Goal: Information Seeking & Learning: Learn about a topic

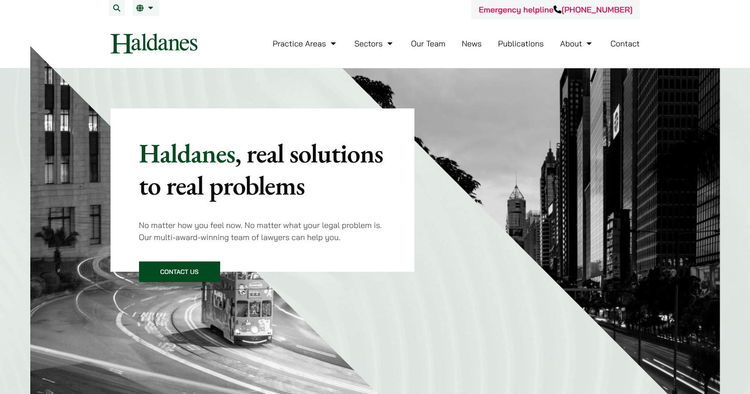
click at [426, 45] on link "Our Team" at bounding box center [428, 43] width 34 height 10
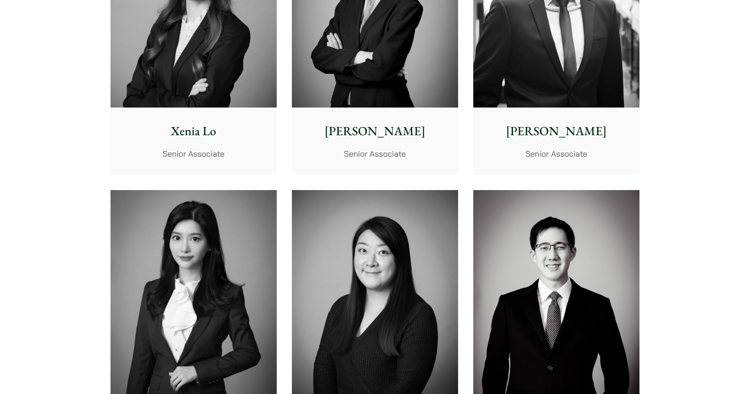
scroll to position [2451, 0]
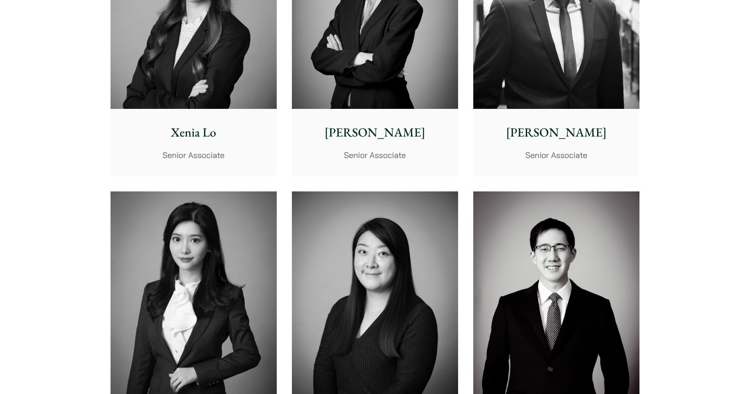
click at [206, 90] on img at bounding box center [194, 5] width 166 height 208
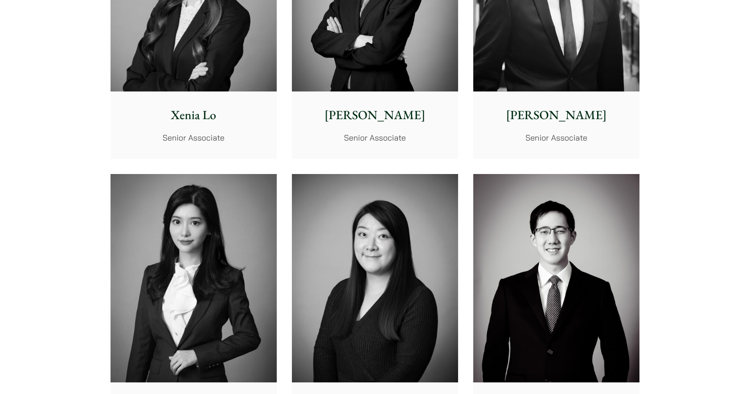
scroll to position [2540, 0]
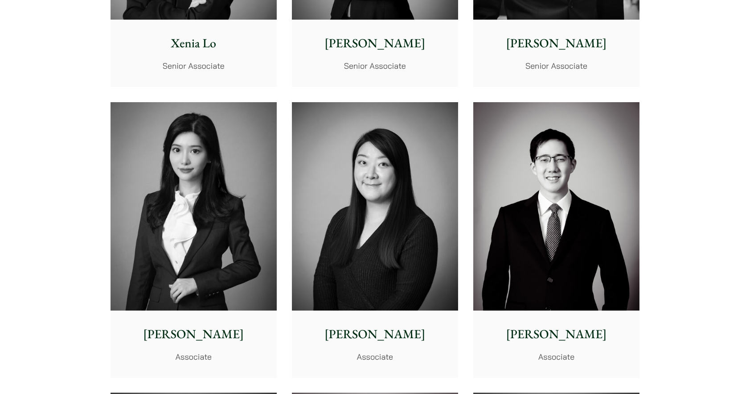
click at [238, 234] on img at bounding box center [194, 206] width 166 height 208
click at [327, 179] on img at bounding box center [375, 206] width 166 height 208
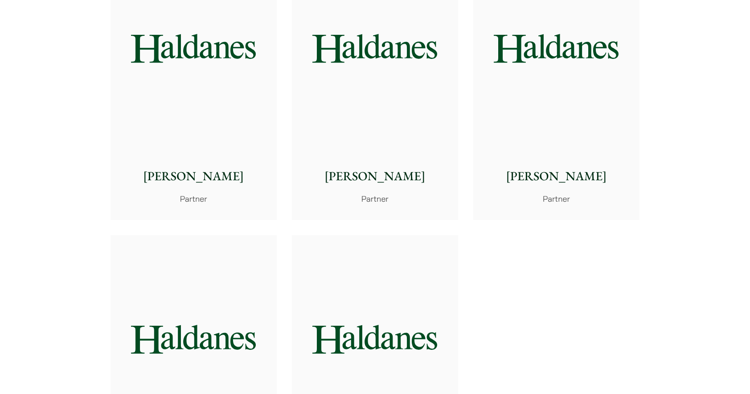
scroll to position [1649, 0]
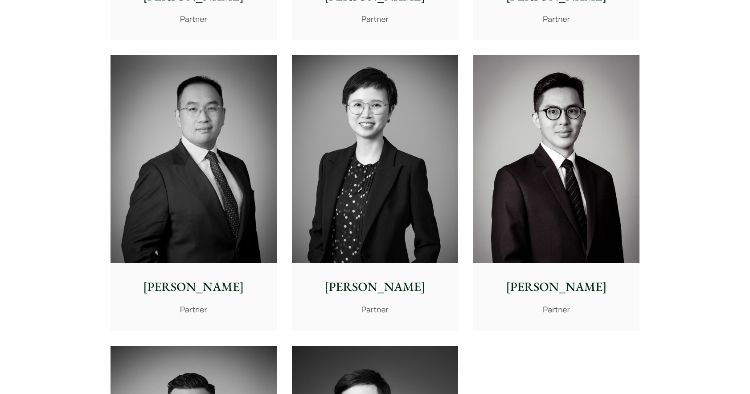
click at [249, 197] on img at bounding box center [194, 159] width 166 height 208
click at [353, 234] on img at bounding box center [375, 159] width 166 height 208
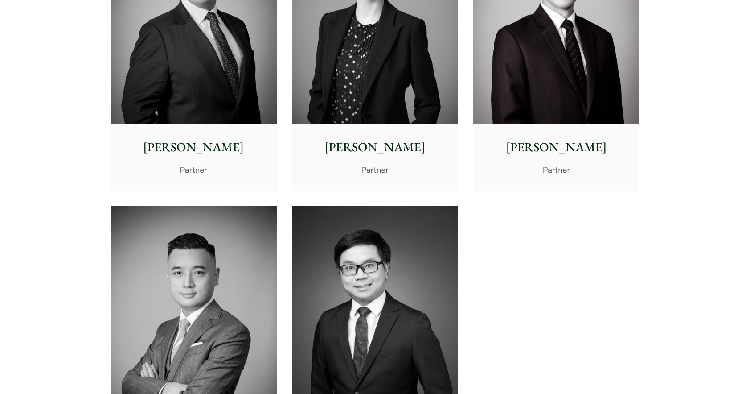
scroll to position [1827, 0]
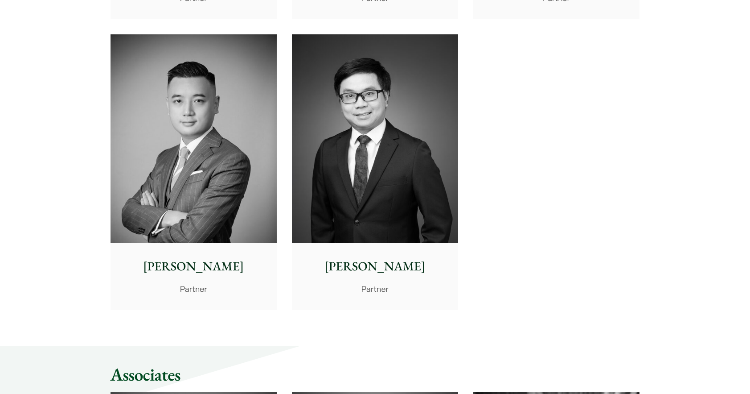
scroll to position [1961, 0]
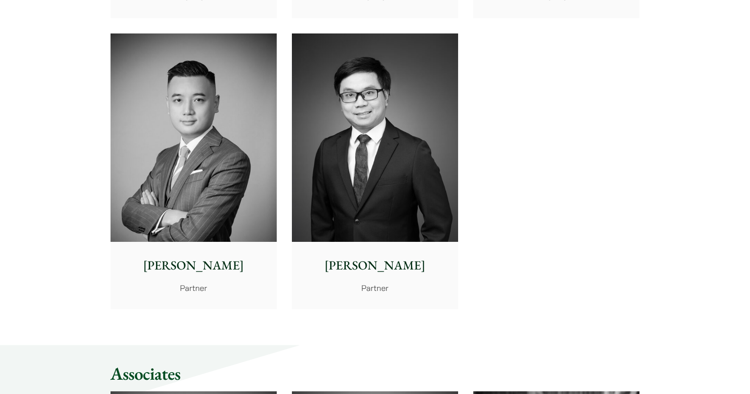
click at [220, 152] on img at bounding box center [194, 137] width 166 height 208
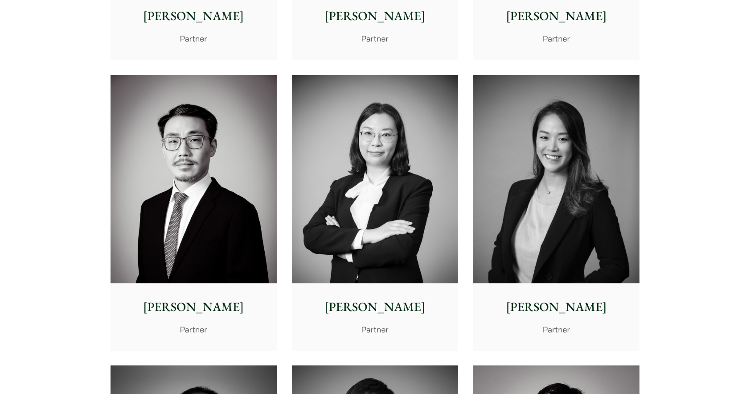
scroll to position [1337, 0]
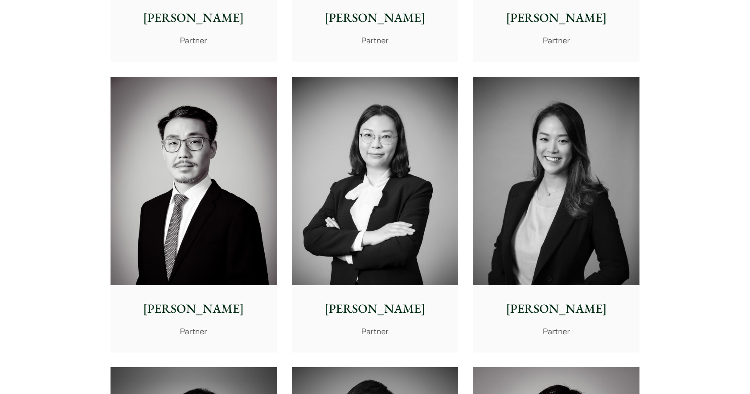
click at [242, 156] on img at bounding box center [194, 181] width 166 height 208
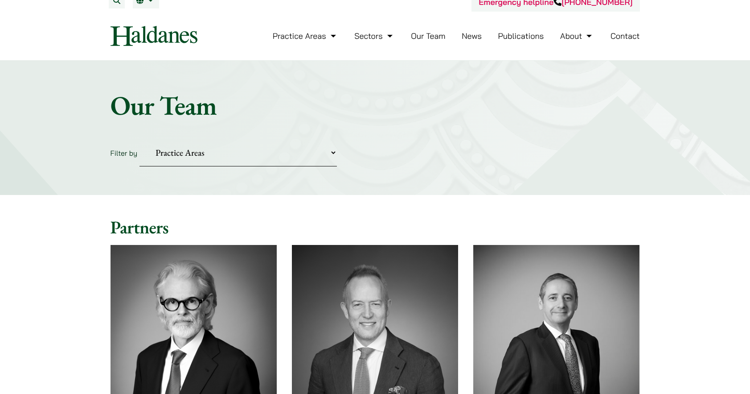
scroll to position [0, 0]
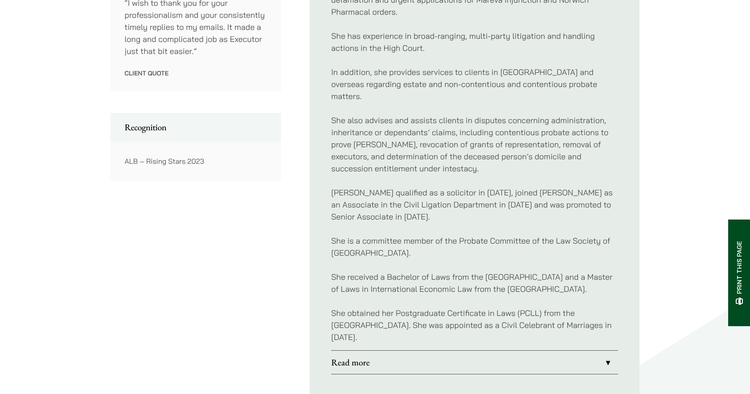
scroll to position [446, 0]
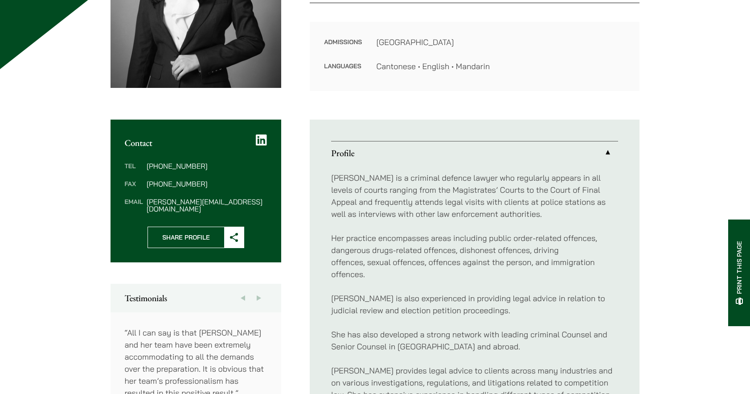
scroll to position [401, 0]
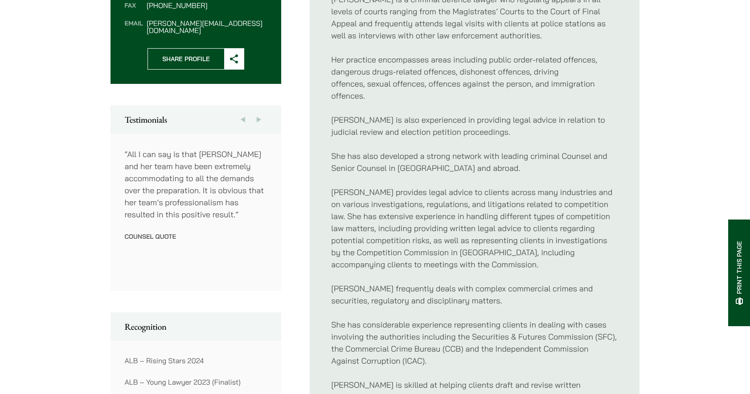
click at [163, 232] on p "Counsel Quote" at bounding box center [196, 236] width 143 height 8
click at [264, 111] on button "Next" at bounding box center [259, 119] width 16 height 29
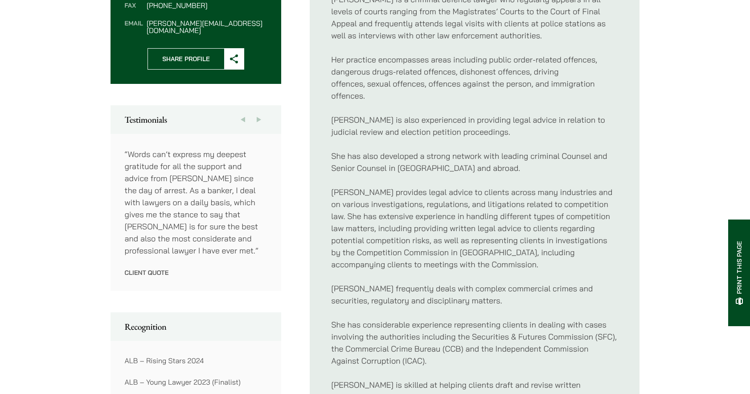
click at [263, 111] on button "Next" at bounding box center [259, 119] width 16 height 29
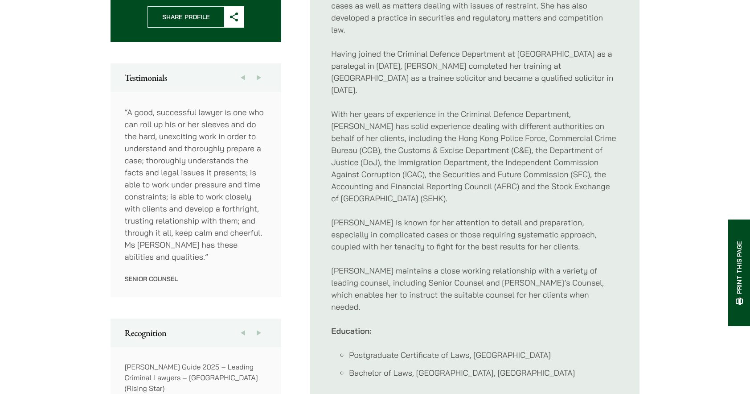
scroll to position [446, 0]
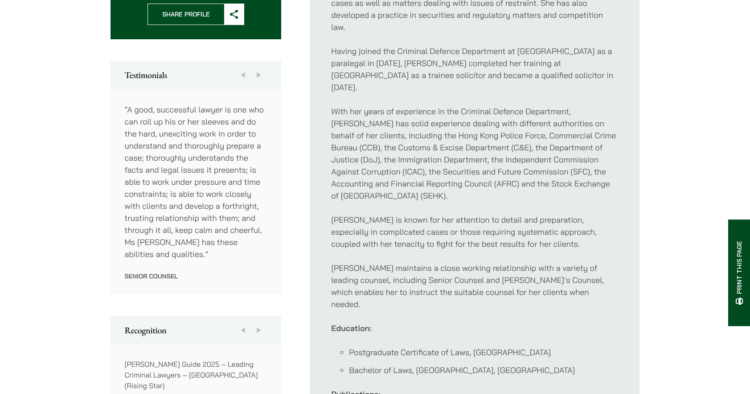
click at [263, 71] on button "Next" at bounding box center [259, 75] width 16 height 29
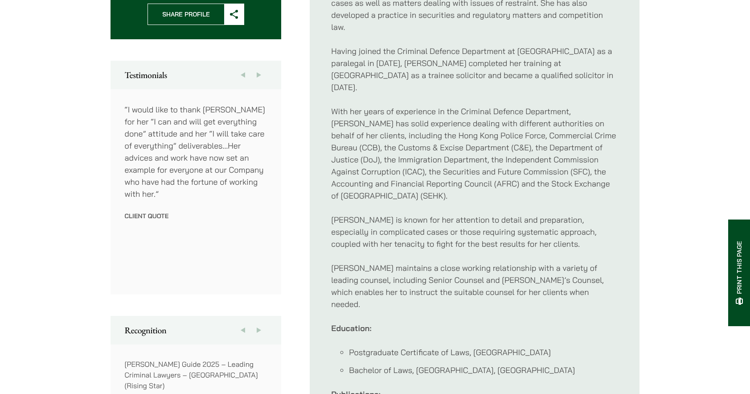
click at [261, 66] on button "Next" at bounding box center [259, 75] width 16 height 29
click at [238, 66] on button "Previous" at bounding box center [243, 75] width 16 height 29
click at [259, 67] on button "Next" at bounding box center [259, 75] width 16 height 29
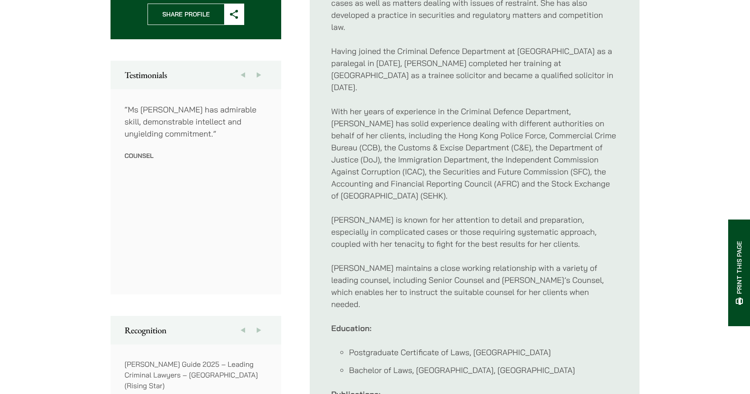
click at [259, 67] on button "Next" at bounding box center [259, 75] width 16 height 29
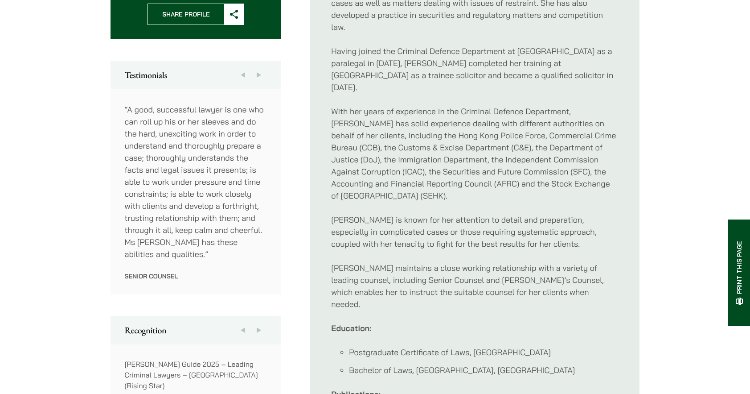
click at [259, 67] on button "Next" at bounding box center [259, 75] width 16 height 29
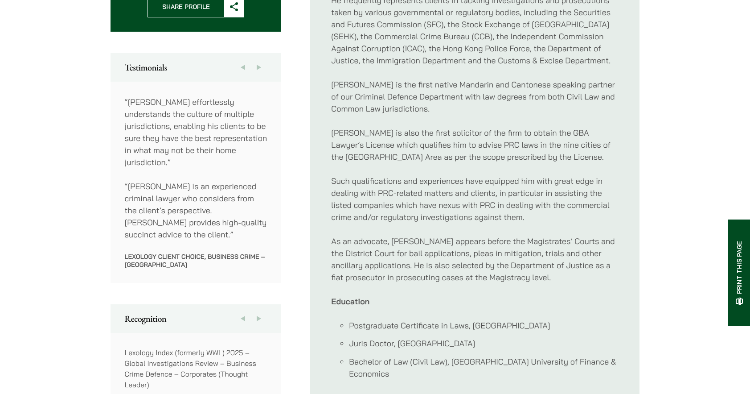
scroll to position [446, 0]
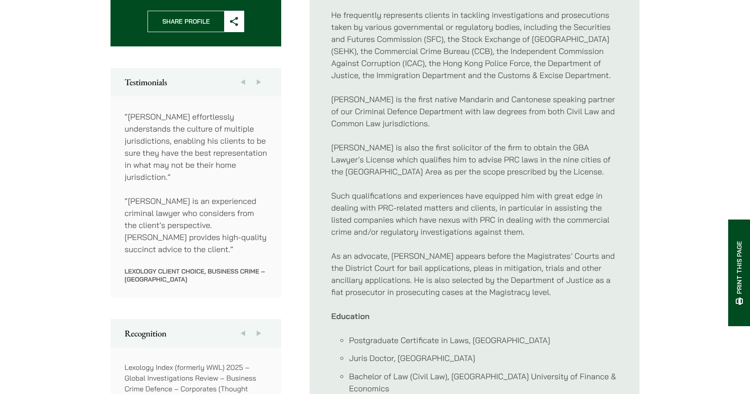
click at [255, 68] on button "Next" at bounding box center [259, 82] width 16 height 29
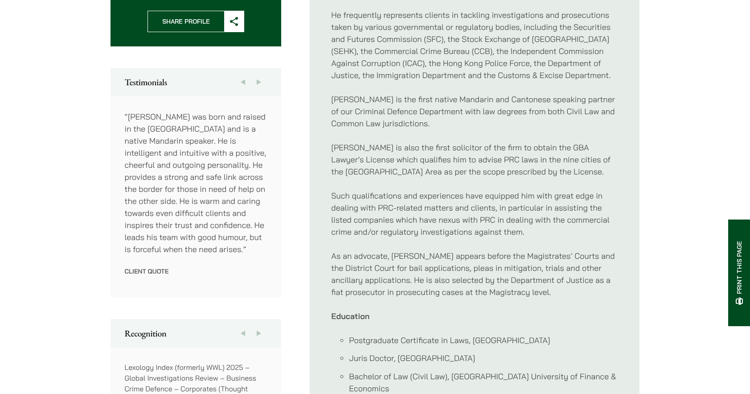
click at [256, 68] on button "Next" at bounding box center [259, 82] width 16 height 29
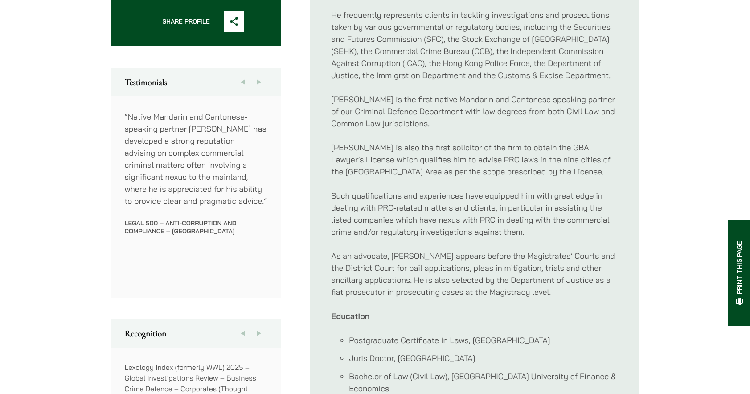
click at [256, 68] on button "Next" at bounding box center [259, 82] width 16 height 29
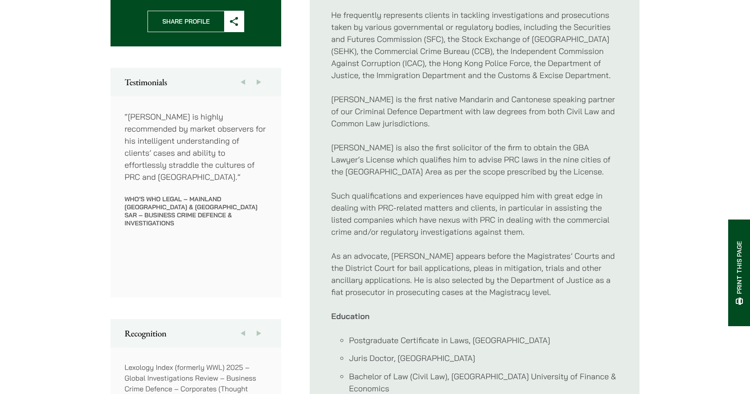
click at [256, 68] on button "Next" at bounding box center [259, 82] width 16 height 29
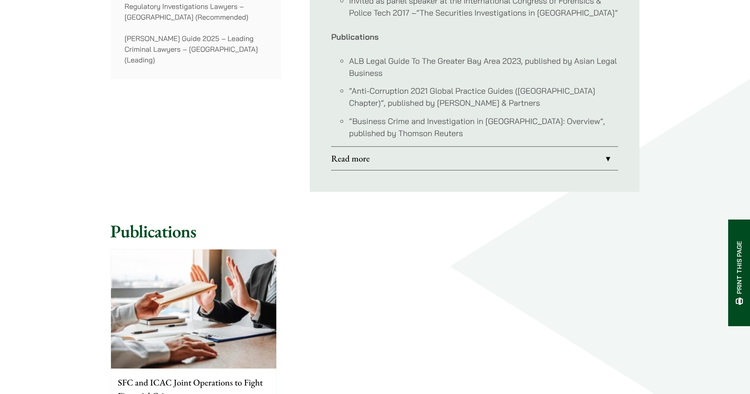
scroll to position [891, 0]
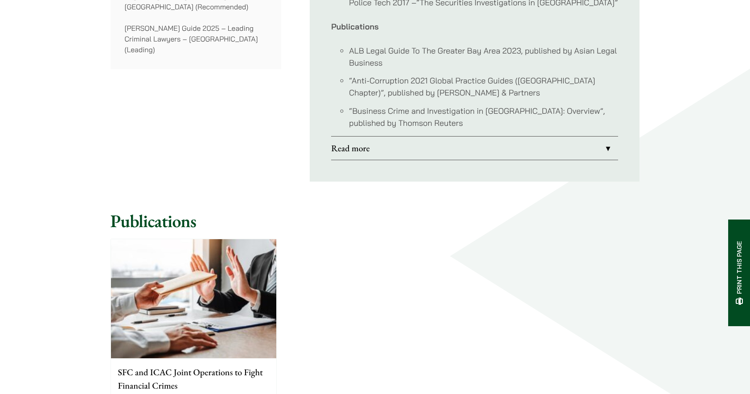
click at [260, 257] on img at bounding box center [193, 298] width 165 height 119
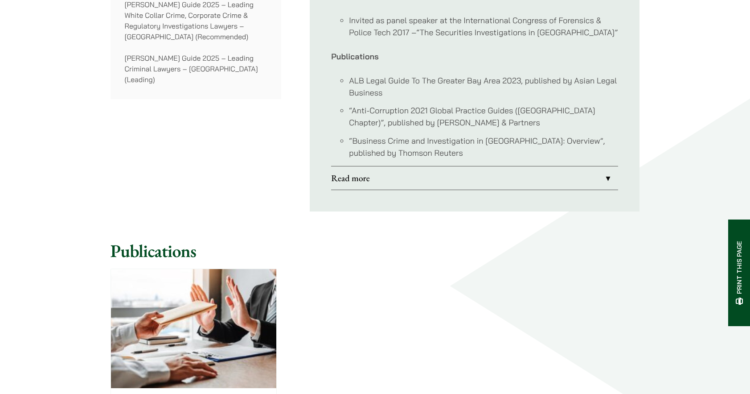
scroll to position [802, 0]
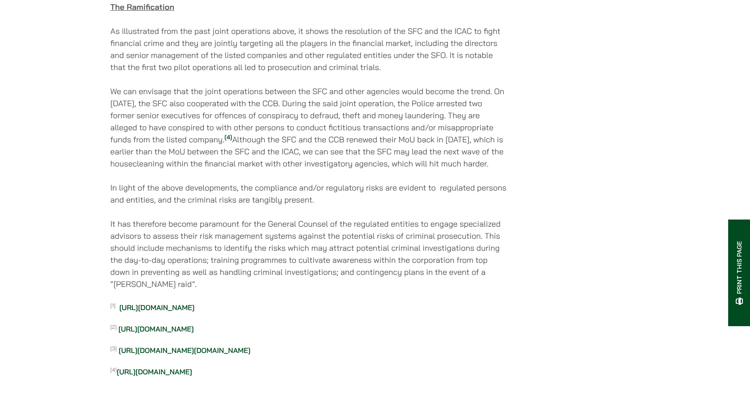
scroll to position [2095, 0]
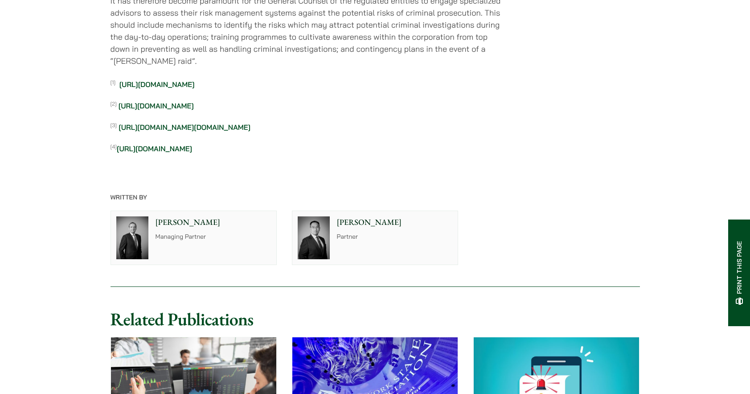
click at [224, 228] on p "Andrew Powner" at bounding box center [213, 222] width 115 height 12
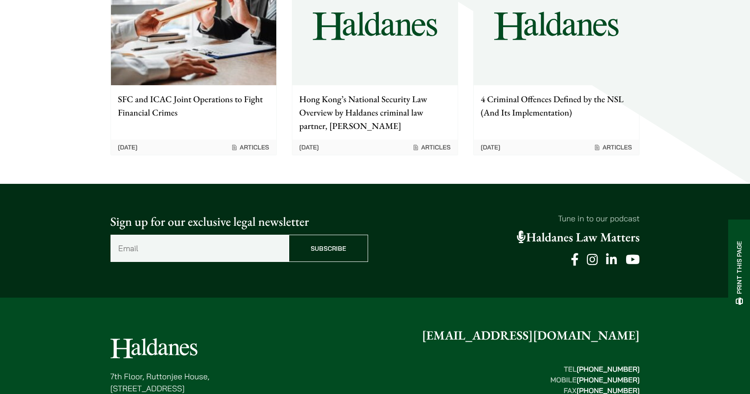
scroll to position [1248, 0]
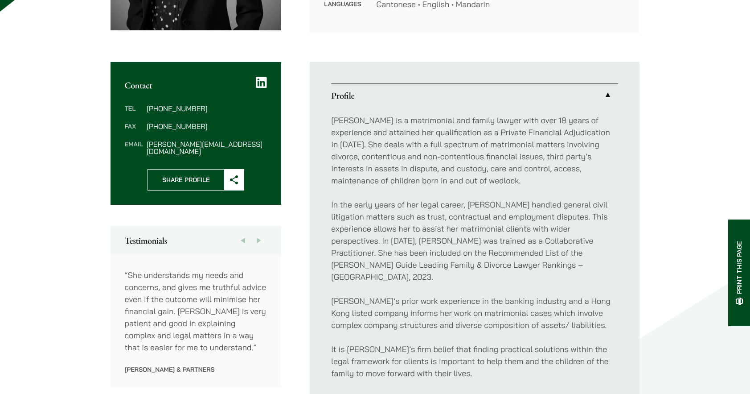
scroll to position [357, 0]
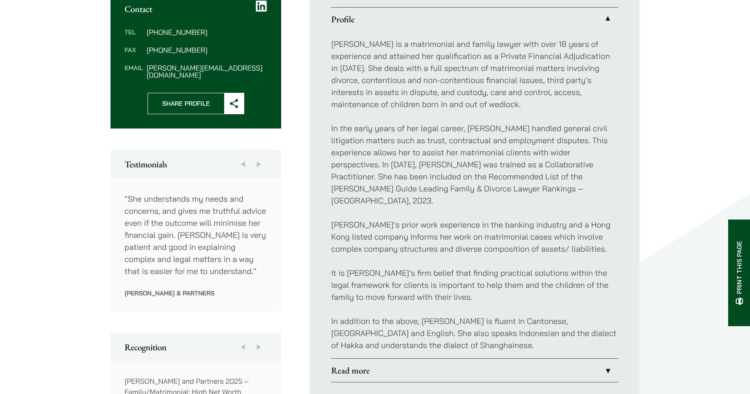
click at [253, 153] on button "Next" at bounding box center [259, 164] width 16 height 29
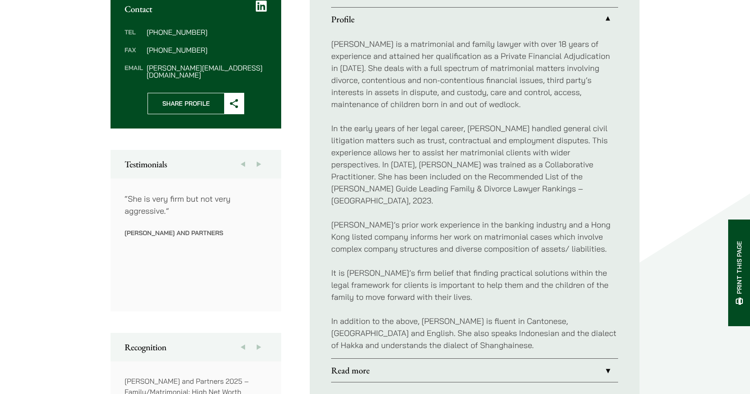
click at [264, 155] on button "Next" at bounding box center [259, 164] width 16 height 29
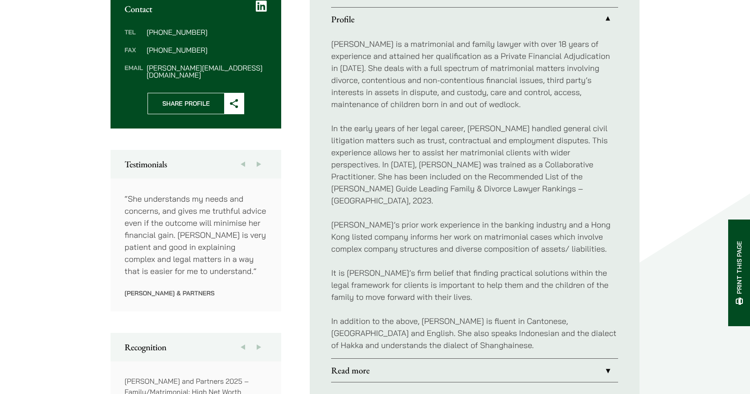
click at [264, 155] on button "Next" at bounding box center [259, 164] width 16 height 29
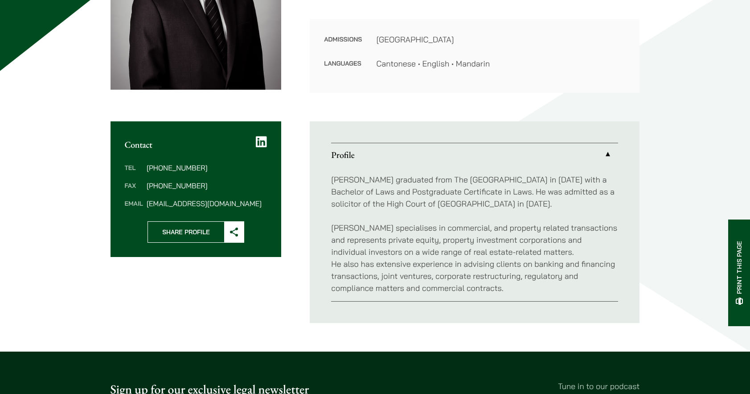
scroll to position [134, 0]
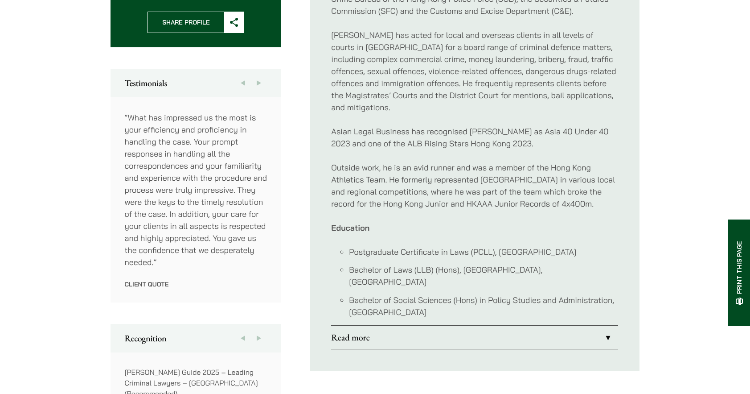
scroll to position [446, 0]
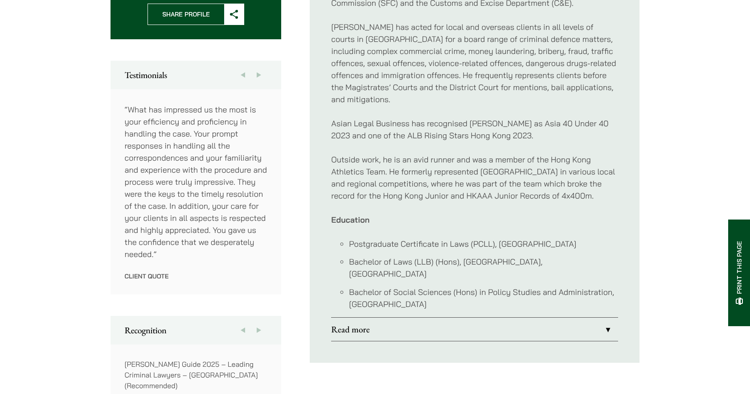
click at [253, 65] on button "Next" at bounding box center [259, 75] width 16 height 29
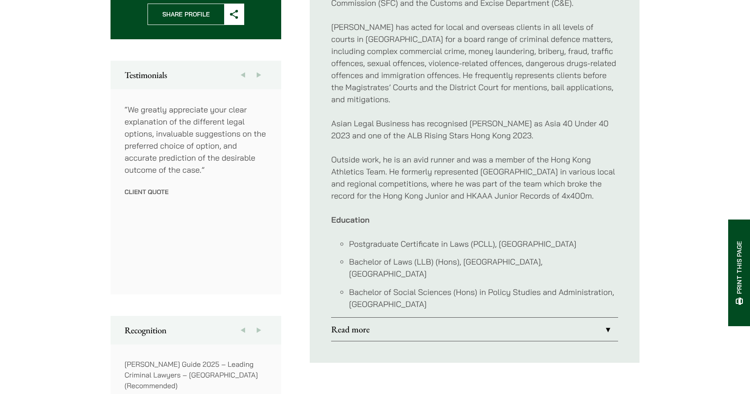
click at [255, 66] on button "Next" at bounding box center [259, 75] width 16 height 29
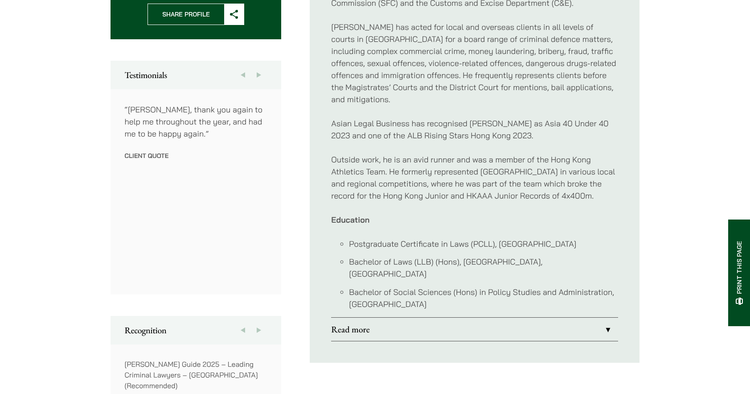
click at [255, 66] on button "Next" at bounding box center [259, 75] width 16 height 29
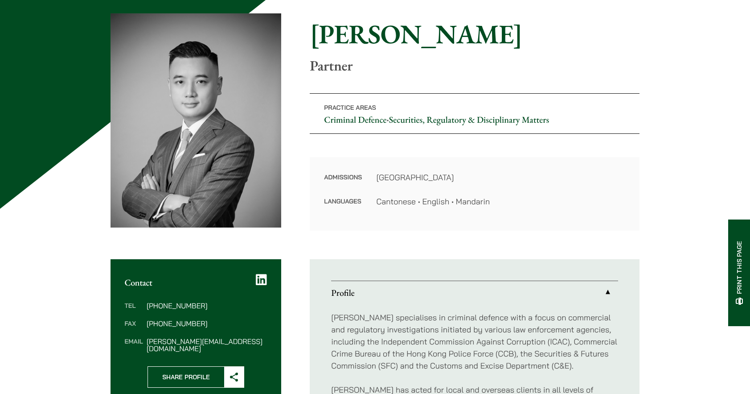
scroll to position [0, 0]
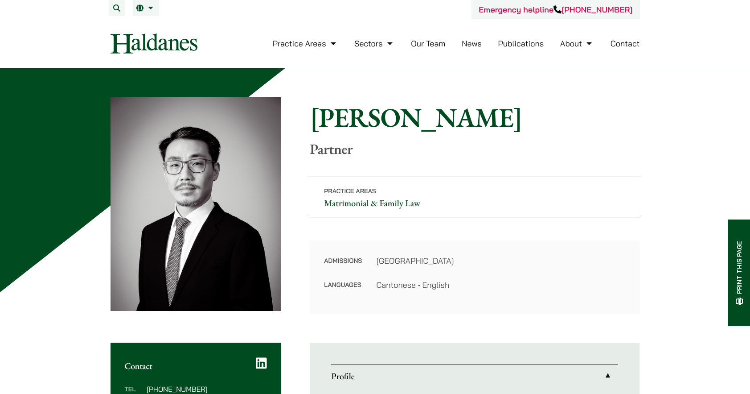
scroll to position [223, 0]
